Goal: Task Accomplishment & Management: Complete application form

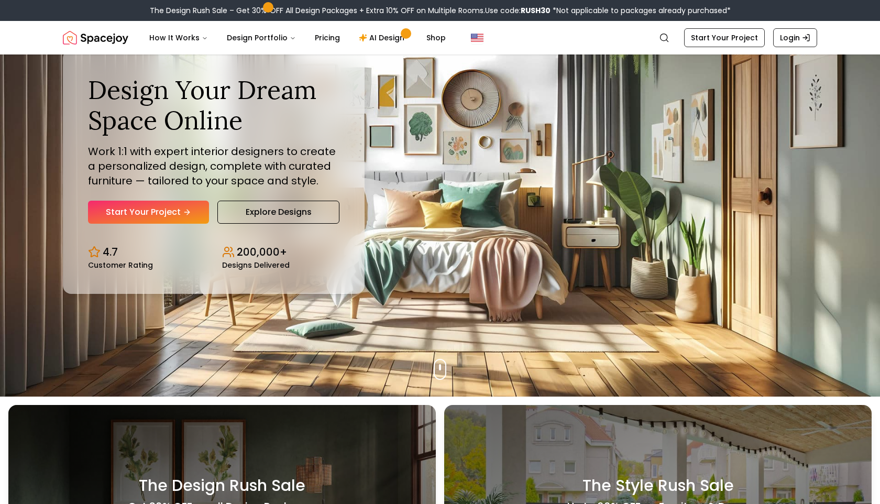
scroll to position [115, 0]
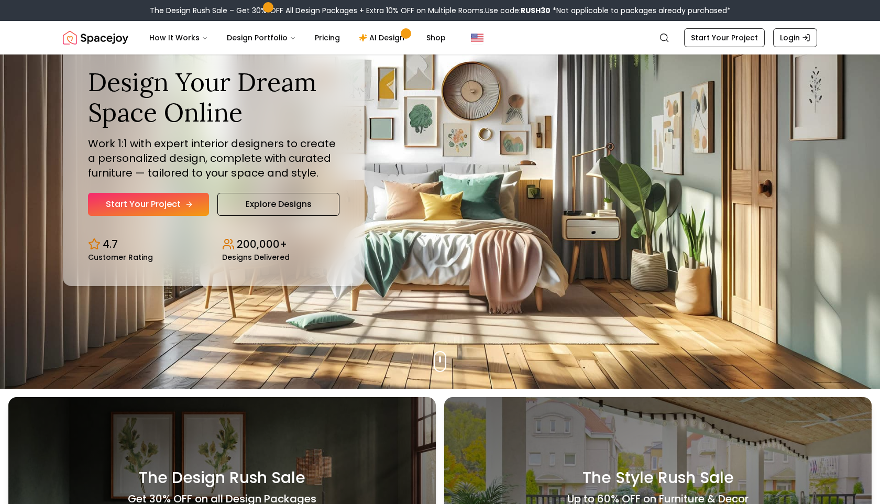
click at [147, 201] on link "Start Your Project" at bounding box center [148, 204] width 121 height 23
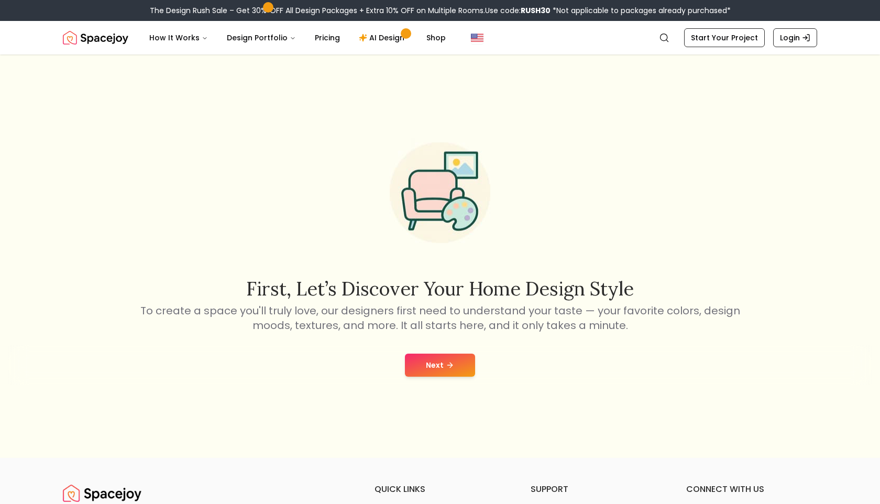
click at [426, 365] on button "Next" at bounding box center [440, 365] width 70 height 23
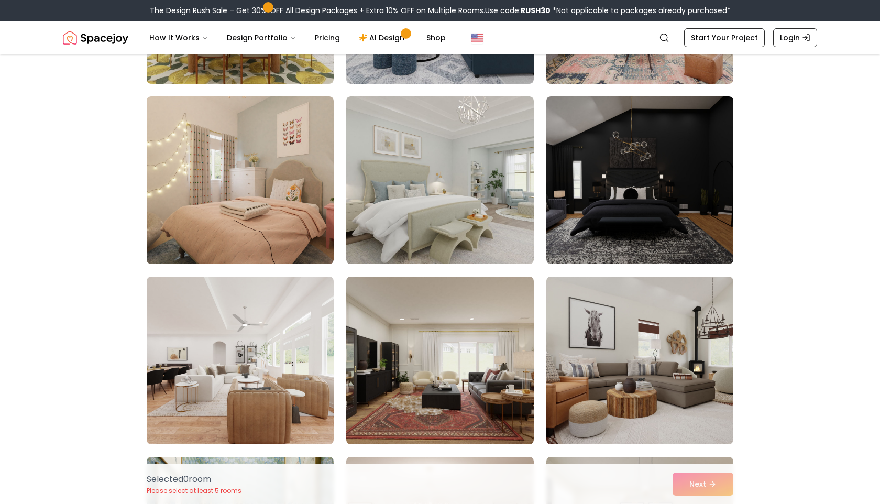
scroll to position [4547, 0]
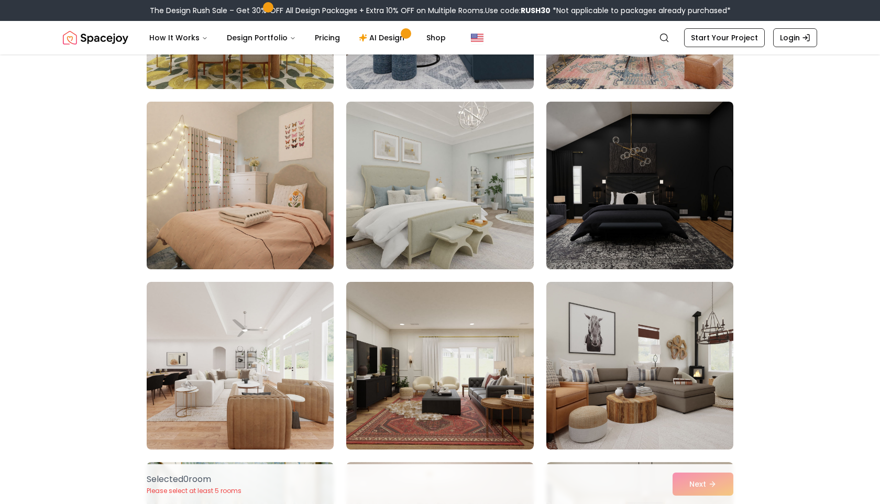
click at [239, 238] on img at bounding box center [240, 185] width 196 height 176
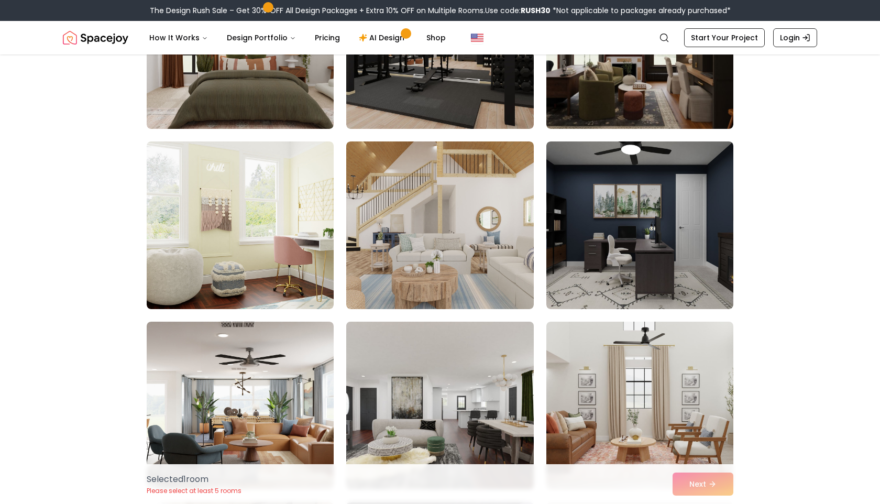
scroll to position [5263, 0]
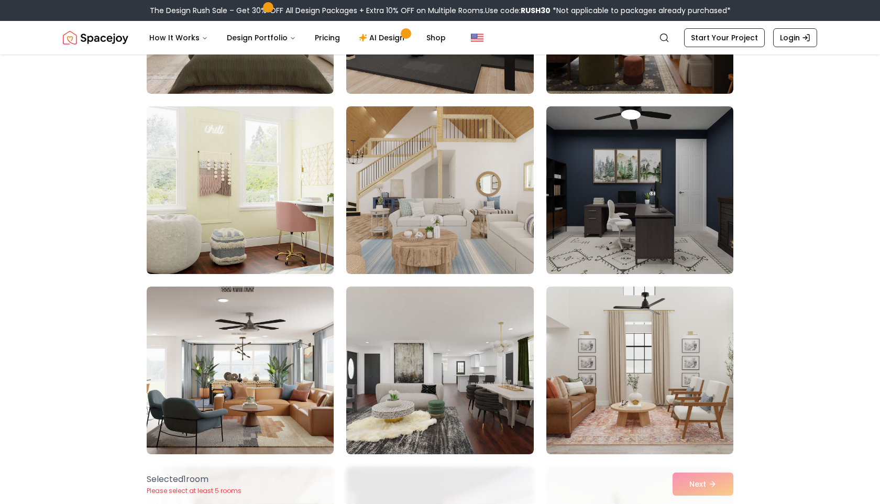
click at [232, 184] on img at bounding box center [240, 190] width 196 height 176
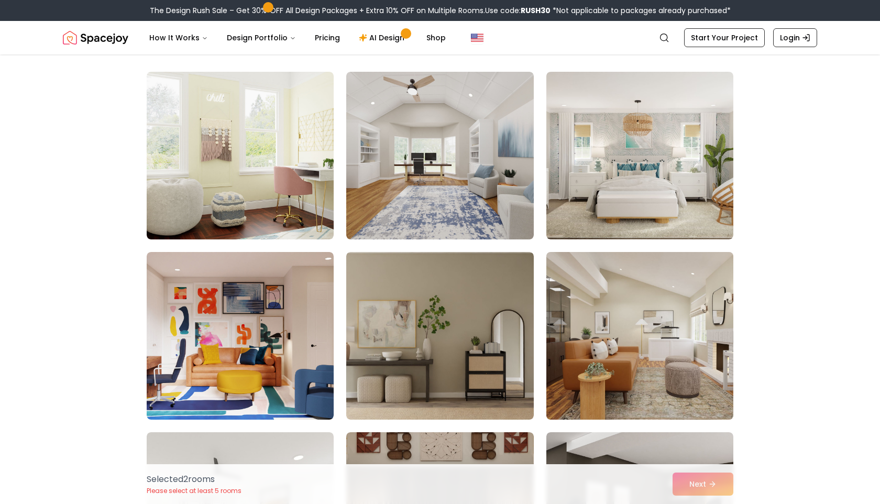
scroll to position [56, 0]
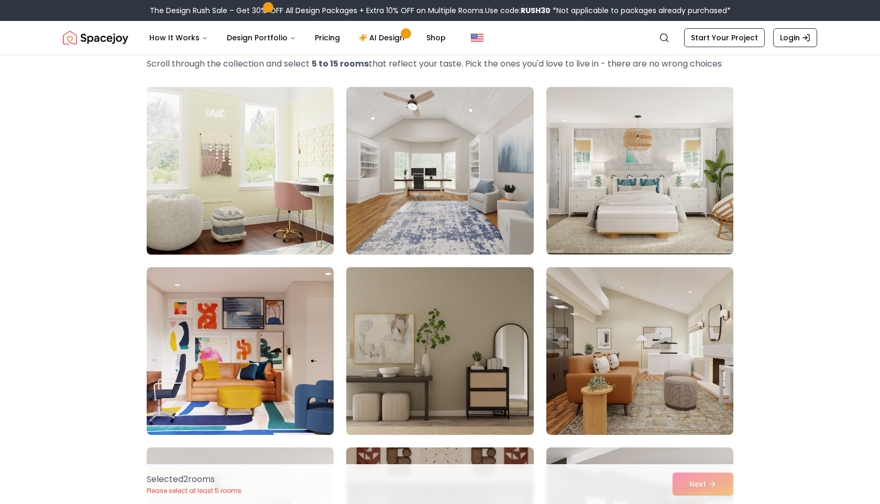
click at [452, 322] on img at bounding box center [440, 351] width 196 height 176
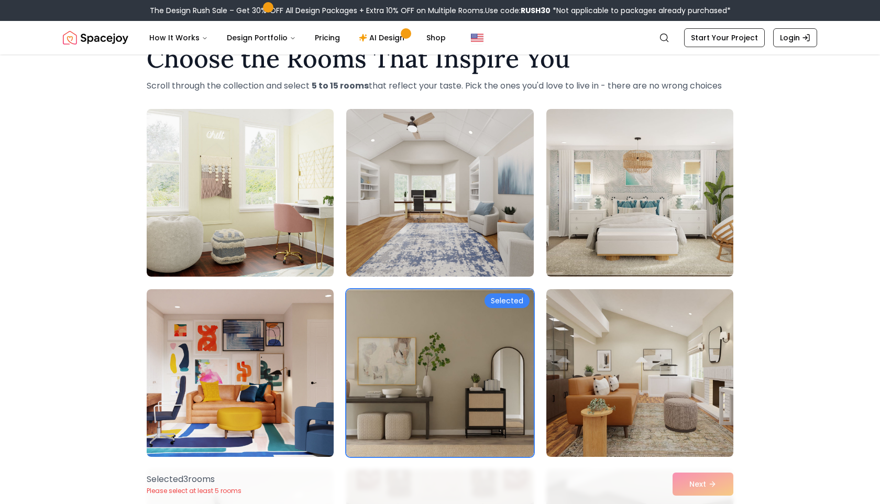
scroll to position [0, 0]
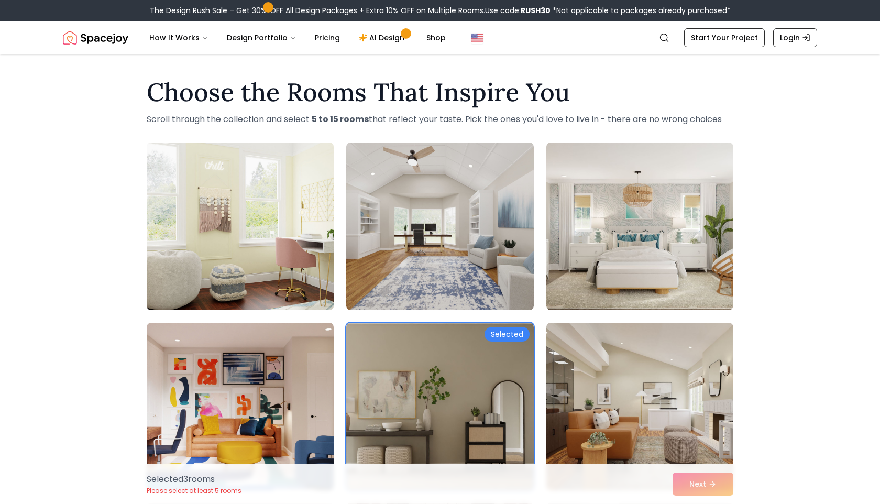
click at [234, 239] on img at bounding box center [240, 226] width 196 height 176
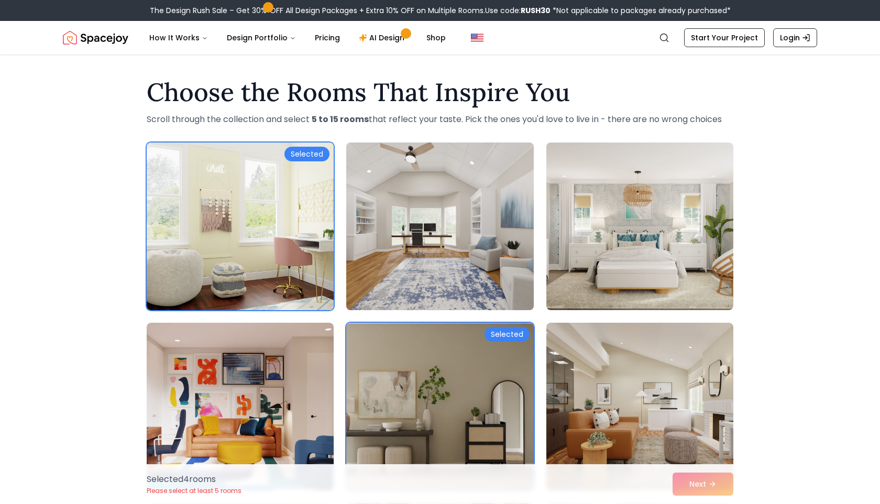
click at [490, 269] on img at bounding box center [440, 226] width 196 height 176
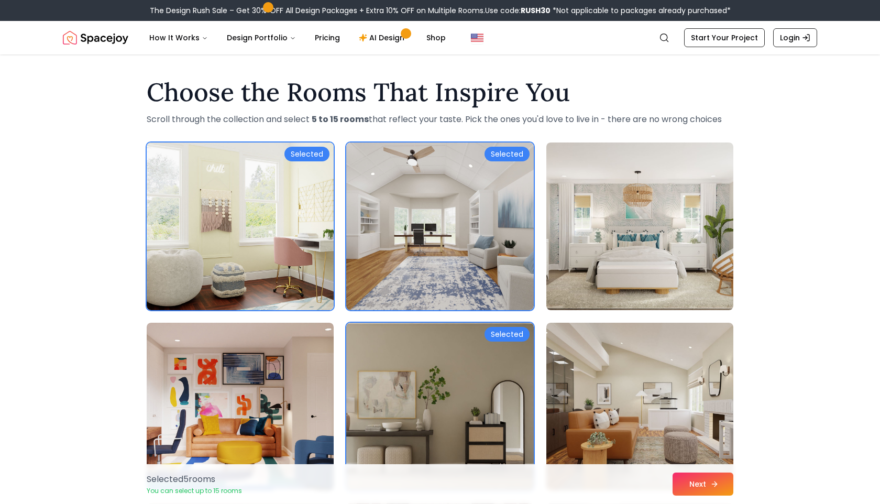
click at [710, 487] on button "Next" at bounding box center [703, 484] width 61 height 23
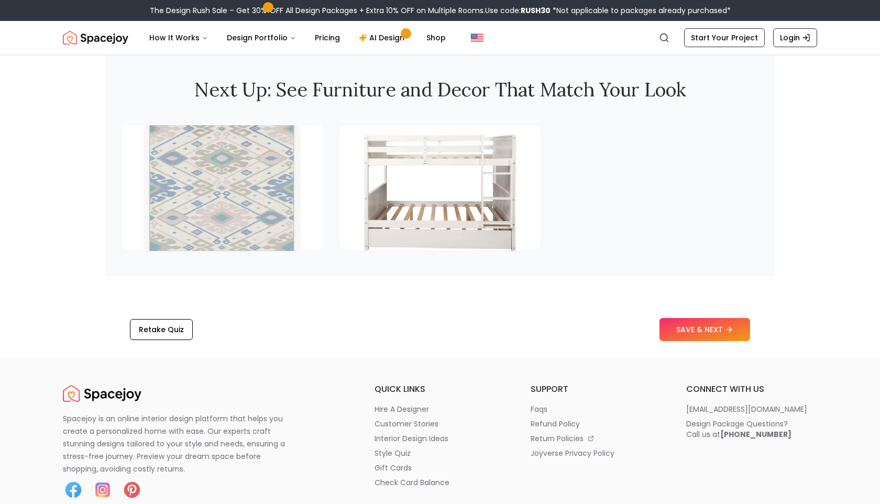
scroll to position [1404, 0]
